Goal: Task Accomplishment & Management: Use online tool/utility

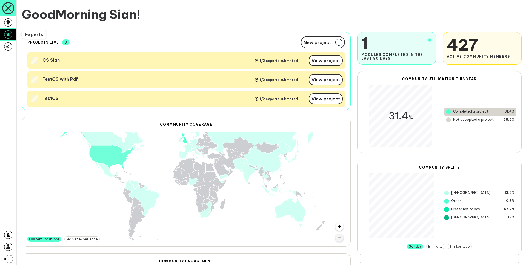
click at [10, 37] on icon at bounding box center [8, 34] width 8 height 8
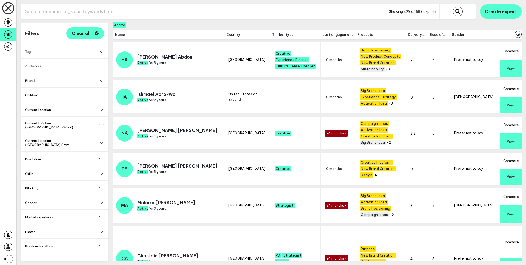
click at [509, 53] on button "Compare" at bounding box center [511, 51] width 22 height 18
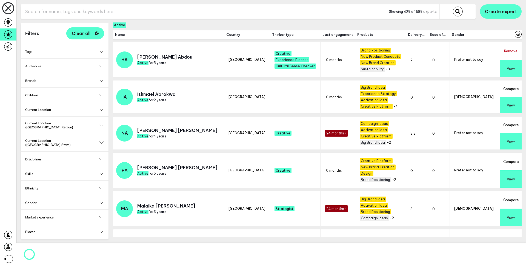
click at [511, 83] on button "Compare" at bounding box center [511, 88] width 22 height 16
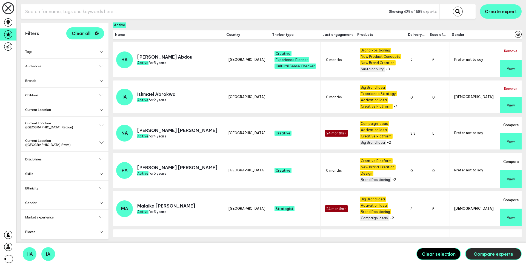
click at [489, 254] on span "Compare experts" at bounding box center [492, 253] width 39 height 5
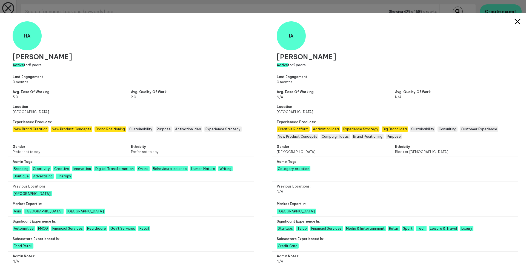
click at [514, 23] on icon at bounding box center [516, 21] width 5 height 5
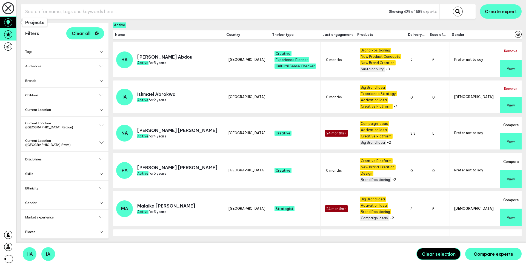
click at [13, 22] on link at bounding box center [8, 22] width 16 height 12
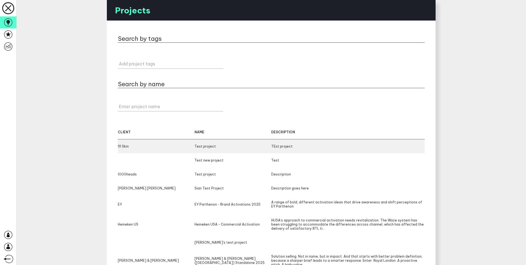
click at [134, 143] on div "111 [MEDICAL_DATA] project TEst project" at bounding box center [271, 146] width 307 height 14
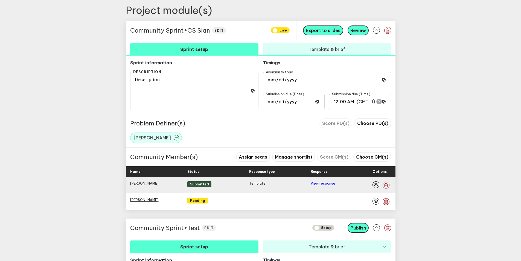
scroll to position [193, 0]
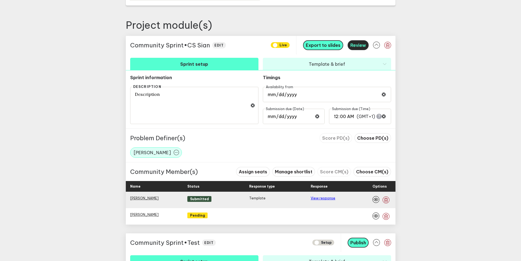
click at [364, 46] on span "Review" at bounding box center [359, 44] width 16 height 5
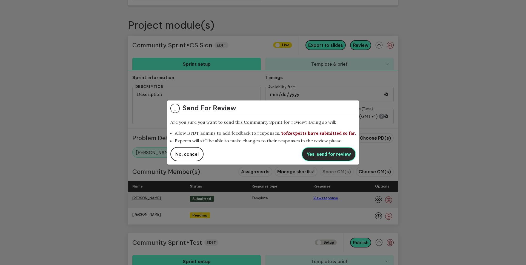
click at [319, 153] on span "Yes, send for review" at bounding box center [328, 153] width 44 height 5
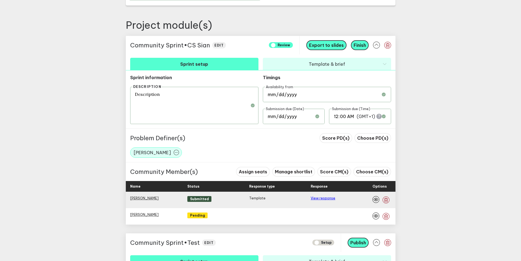
scroll to position [239, 0]
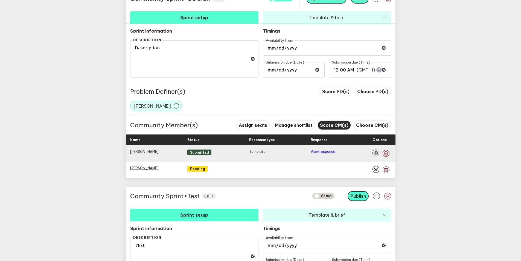
click at [338, 125] on span "Score CM(s)" at bounding box center [334, 124] width 28 height 5
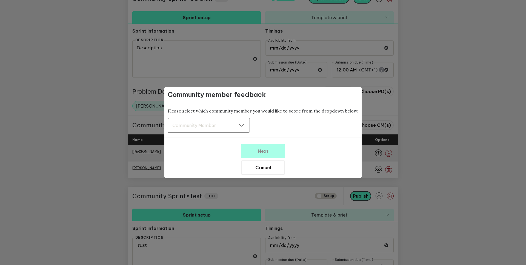
click at [231, 129] on div "Community Member Community Member" at bounding box center [209, 125] width 82 height 15
click at [228, 138] on button "[PERSON_NAME]" at bounding box center [209, 139] width 82 height 12
click at [262, 153] on span "Next" at bounding box center [263, 150] width 10 height 5
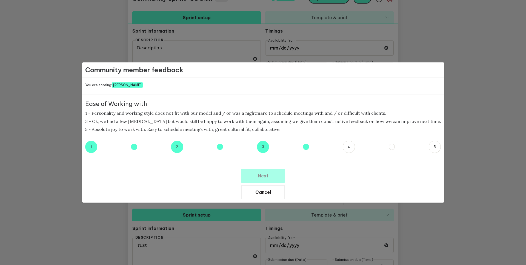
click at [303, 149] on button "3.5" at bounding box center [306, 147] width 6 height 6
click at [277, 175] on button "Next" at bounding box center [263, 176] width 44 height 14
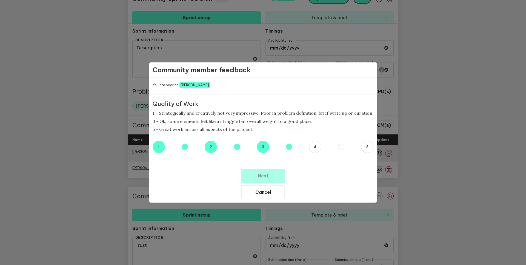
click at [290, 148] on button "3.5" at bounding box center [289, 147] width 6 height 6
click at [276, 171] on button "Next" at bounding box center [263, 176] width 44 height 14
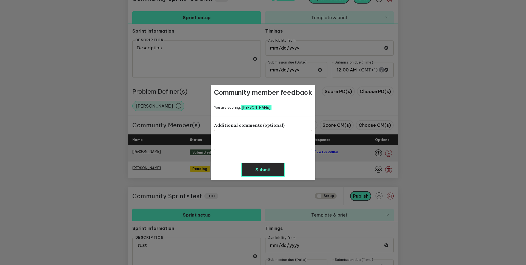
click at [273, 165] on button "Submit" at bounding box center [263, 170] width 44 height 14
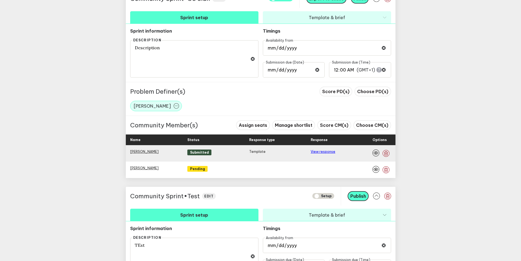
scroll to position [193, 0]
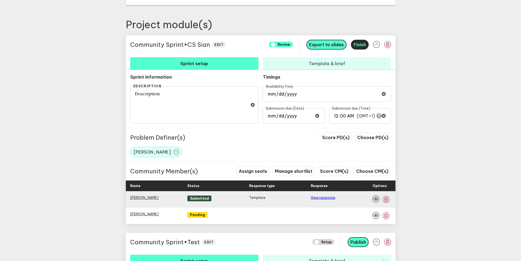
click at [362, 45] on span "Finish" at bounding box center [360, 44] width 12 height 5
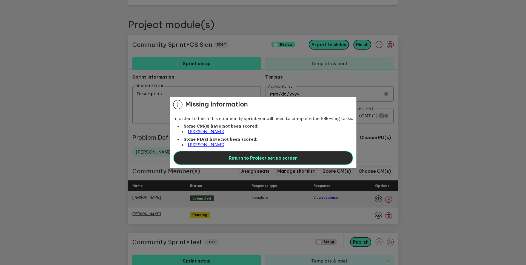
click at [247, 156] on span "Return to Project set up screen" at bounding box center [263, 157] width 69 height 5
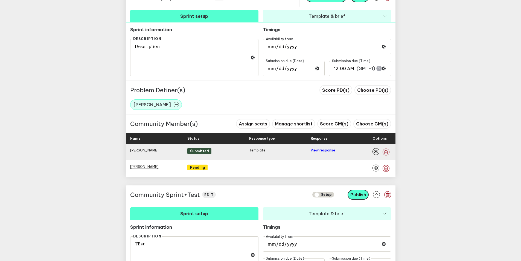
scroll to position [247, 0]
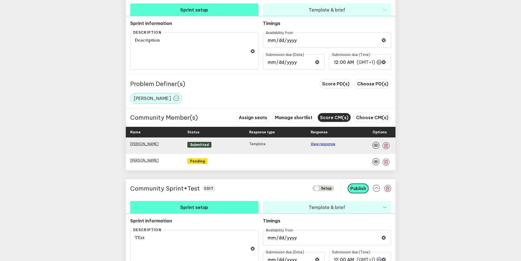
click at [336, 116] on span "Score CM(s)" at bounding box center [334, 117] width 28 height 5
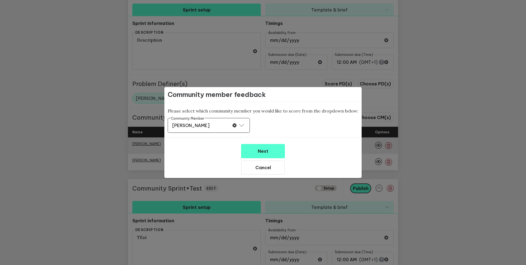
click at [203, 127] on div "[PERSON_NAME]" at bounding box center [208, 125] width 73 height 5
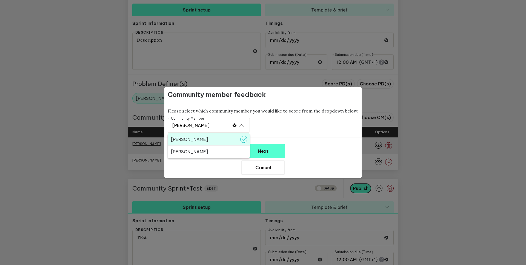
drag, startPoint x: 200, startPoint y: 148, endPoint x: 200, endPoint y: 152, distance: 4.1
click at [200, 152] on button "[PERSON_NAME]" at bounding box center [209, 152] width 82 height 12
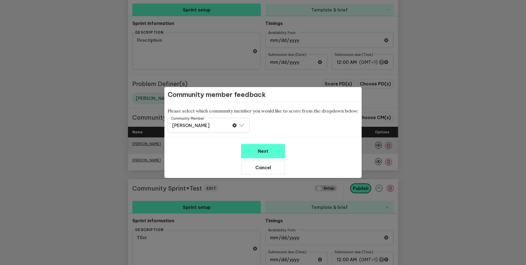
click at [200, 152] on div "Next Cancel" at bounding box center [262, 156] width 197 height 38
click at [272, 154] on button "Next" at bounding box center [263, 151] width 44 height 14
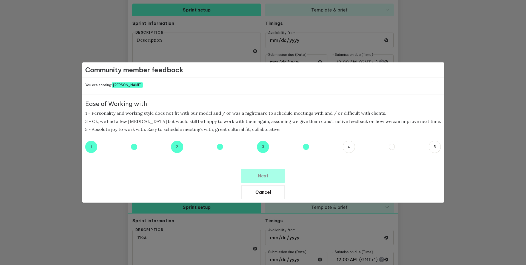
click at [303, 148] on button "3.5" at bounding box center [306, 147] width 6 height 6
click at [277, 176] on button "Next" at bounding box center [263, 176] width 44 height 14
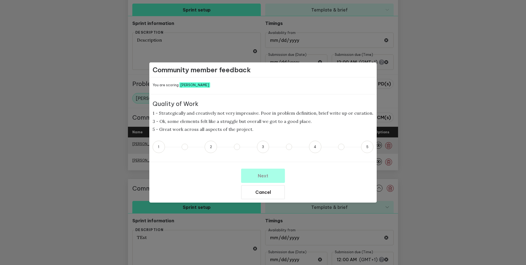
click at [292, 146] on div "1 2 3 4 5" at bounding box center [262, 147] width 221 height 12
click at [289, 149] on button "3.5" at bounding box center [289, 147] width 6 height 6
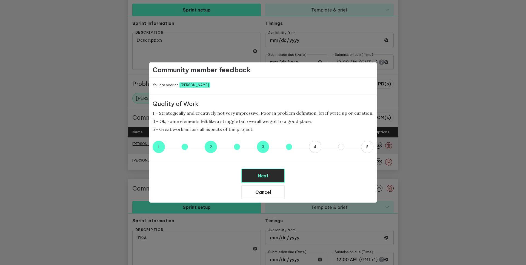
click at [278, 172] on button "Next" at bounding box center [263, 176] width 44 height 14
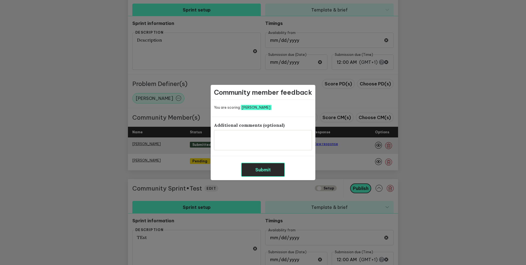
click at [278, 172] on button "Submit" at bounding box center [263, 170] width 44 height 14
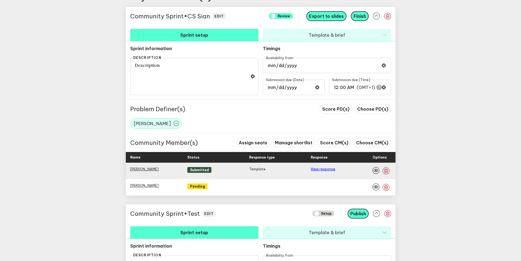
scroll to position [203, 0]
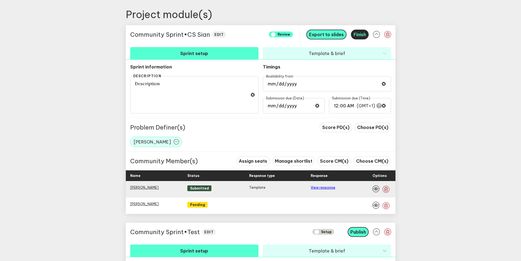
click at [361, 35] on span "Finish" at bounding box center [360, 34] width 12 height 5
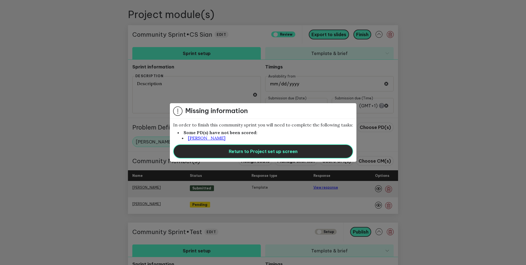
click at [258, 149] on span "Return to Project set up screen" at bounding box center [263, 151] width 69 height 5
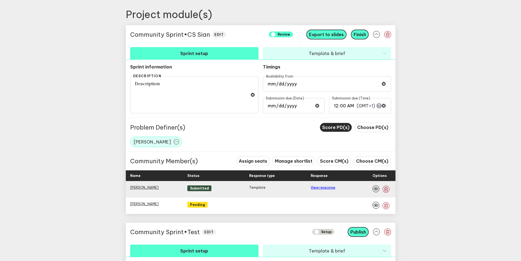
click at [340, 128] on span "Score PD(s)" at bounding box center [335, 127] width 27 height 5
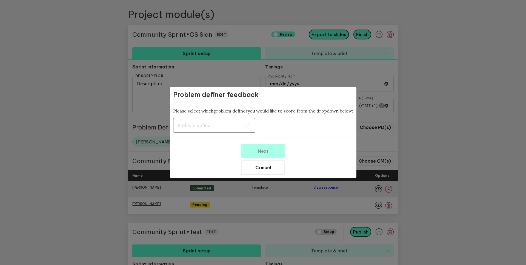
click at [218, 132] on div "Problem definer Problem definer" at bounding box center [214, 125] width 82 height 15
click at [215, 143] on button "[PERSON_NAME]" at bounding box center [214, 139] width 82 height 12
click at [266, 149] on span "Next" at bounding box center [263, 150] width 10 height 5
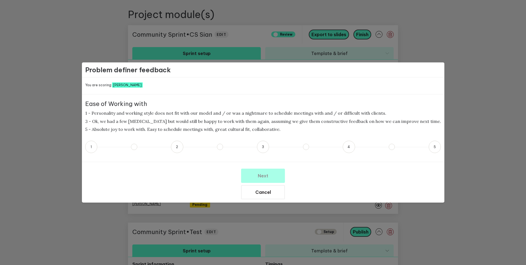
click at [386, 149] on div "1 2 3 4 5" at bounding box center [263, 147] width 356 height 12
click at [388, 146] on button "4.5" at bounding box center [391, 147] width 6 height 6
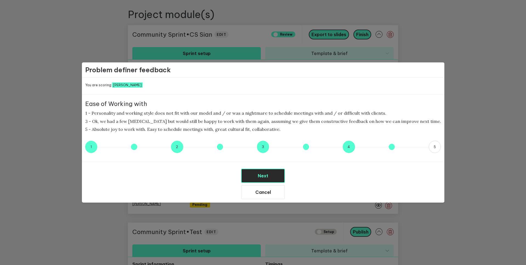
click at [269, 181] on button "Next" at bounding box center [263, 176] width 44 height 14
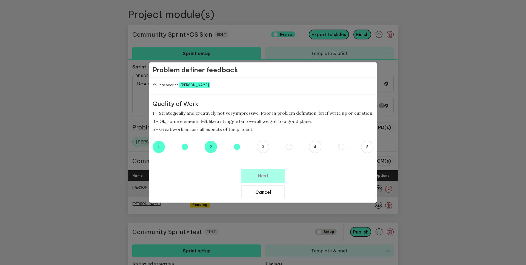
click at [237, 148] on button "2.5" at bounding box center [237, 147] width 6 height 6
click at [250, 169] on button "Next" at bounding box center [263, 176] width 44 height 14
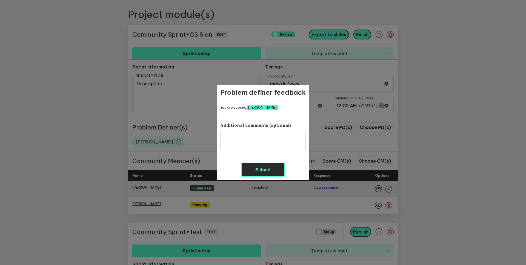
click at [251, 169] on button "Submit" at bounding box center [263, 170] width 44 height 14
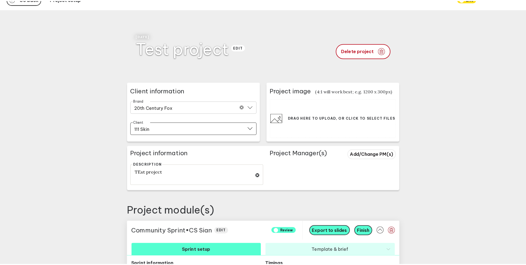
scroll to position [0, 0]
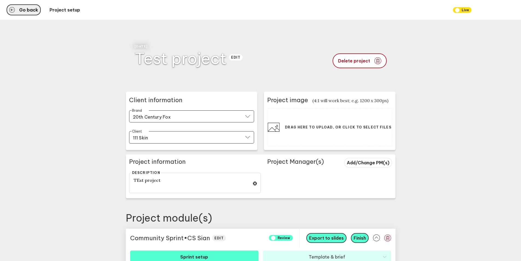
click at [31, 12] on span "Go back" at bounding box center [28, 10] width 19 height 4
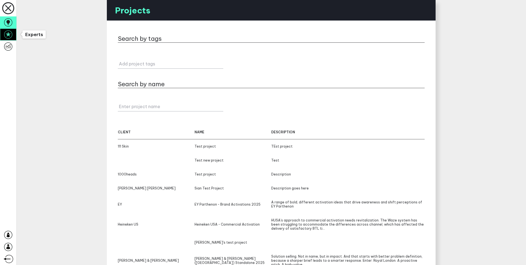
click at [11, 32] on icon at bounding box center [8, 34] width 8 height 8
